Goal: Navigation & Orientation: Find specific page/section

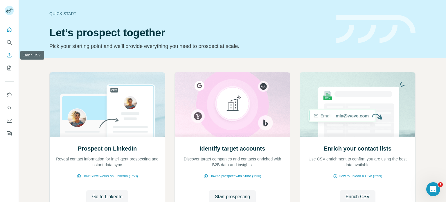
click at [12, 54] on button "Enrich CSV" at bounding box center [9, 55] width 9 height 10
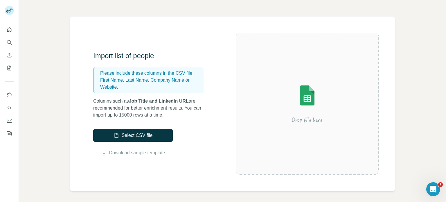
scroll to position [29, 0]
click at [9, 95] on icon "Use Surfe on LinkedIn" at bounding box center [9, 95] width 6 height 6
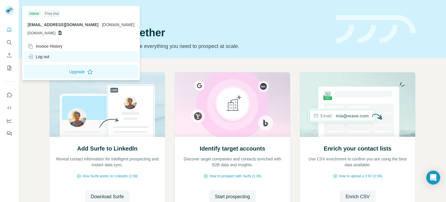
click at [46, 57] on div "Log out" at bounding box center [39, 57] width 22 height 6
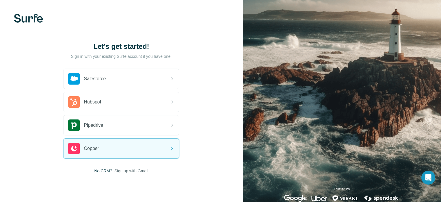
click at [138, 171] on span "Sign up with Gmail" at bounding box center [132, 171] width 34 height 6
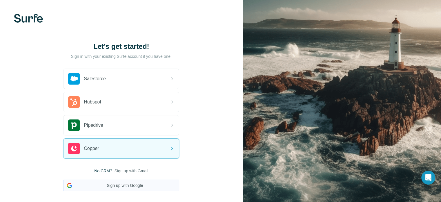
click at [141, 184] on button "Sign up with Google" at bounding box center [121, 185] width 116 height 12
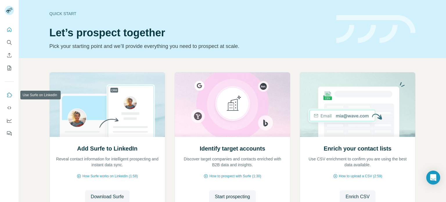
click at [10, 95] on icon "Use Surfe on LinkedIn" at bounding box center [9, 95] width 6 height 6
click at [13, 119] on button "Dashboard" at bounding box center [9, 120] width 9 height 10
click at [10, 31] on icon "Quick start" at bounding box center [9, 29] width 4 height 4
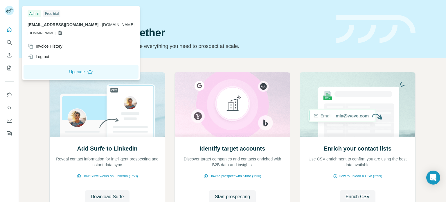
click at [9, 10] on rect at bounding box center [9, 10] width 9 height 9
click at [49, 46] on div "Invoice History" at bounding box center [45, 46] width 35 height 6
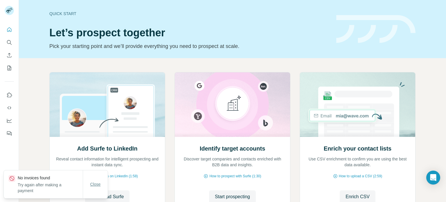
click at [95, 189] on button "Close" at bounding box center [95, 184] width 19 height 10
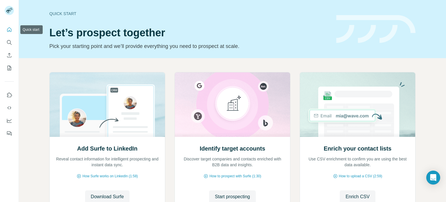
click at [9, 31] on icon "Quick start" at bounding box center [9, 30] width 6 height 6
click at [10, 40] on icon "Search" at bounding box center [9, 42] width 4 height 4
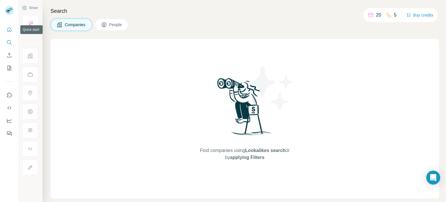
click at [12, 32] on icon "Quick start" at bounding box center [9, 30] width 6 height 6
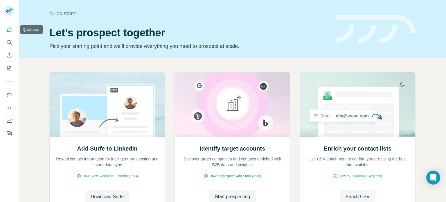
click at [9, 33] on button "Quick start" at bounding box center [9, 29] width 9 height 10
click at [7, 55] on icon "Enrich CSV" at bounding box center [9, 55] width 6 height 6
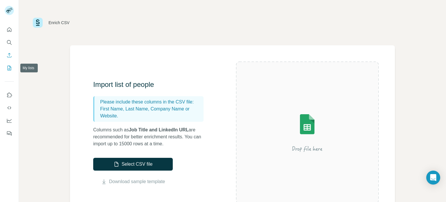
click at [10, 67] on icon "My lists" at bounding box center [9, 68] width 6 height 6
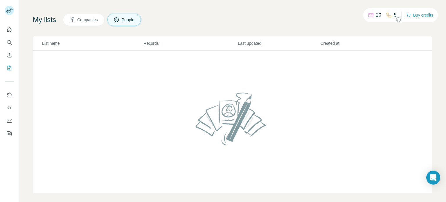
scroll to position [34, 0]
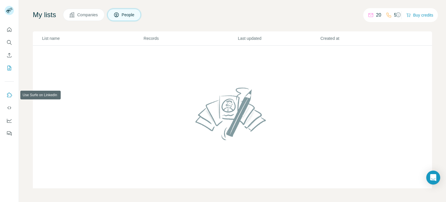
click at [7, 95] on icon "Use Surfe on LinkedIn" at bounding box center [9, 95] width 6 height 6
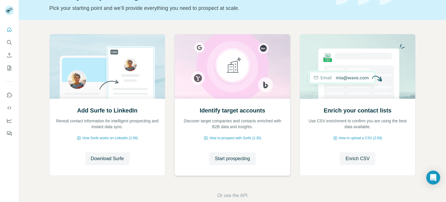
scroll to position [49, 0]
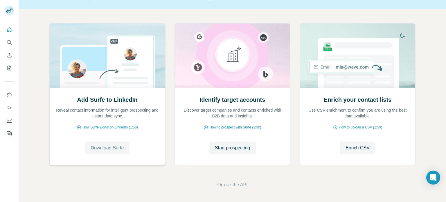
click at [118, 148] on span "Download Surfe" at bounding box center [107, 147] width 33 height 7
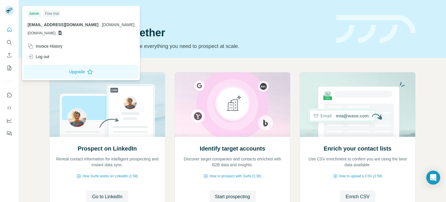
click at [34, 14] on div "Admin" at bounding box center [34, 13] width 13 height 7
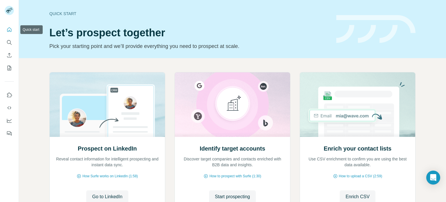
click at [6, 29] on button "Quick start" at bounding box center [9, 29] width 9 height 10
click at [13, 31] on button "Quick start" at bounding box center [9, 29] width 9 height 10
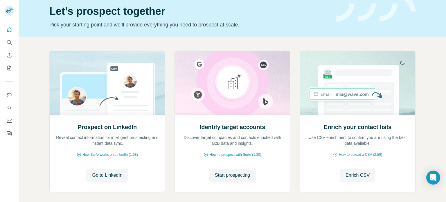
scroll to position [20, 0]
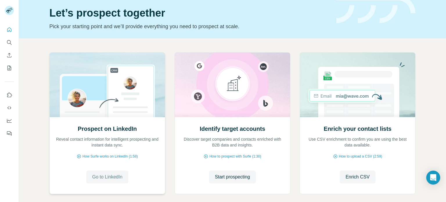
click at [111, 178] on span "Go to LinkedIn" at bounding box center [107, 176] width 30 height 7
